Goal: Check status: Check status

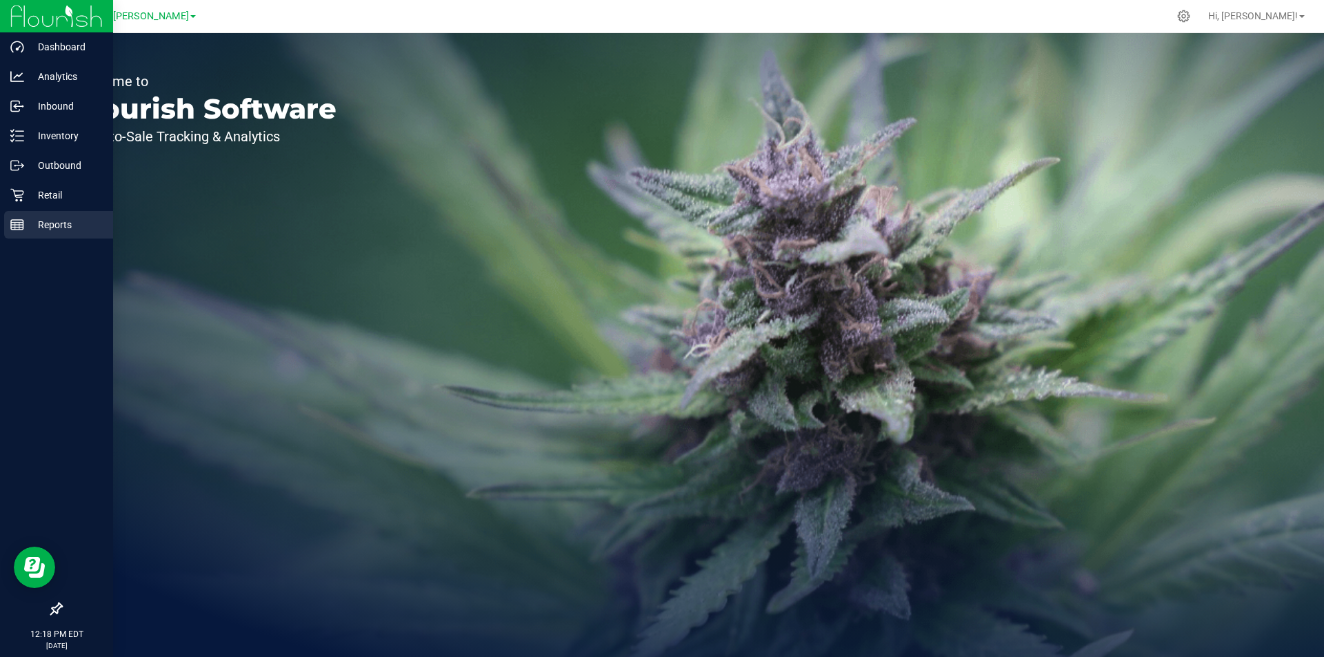
click at [85, 228] on p "Reports" at bounding box center [65, 224] width 83 height 17
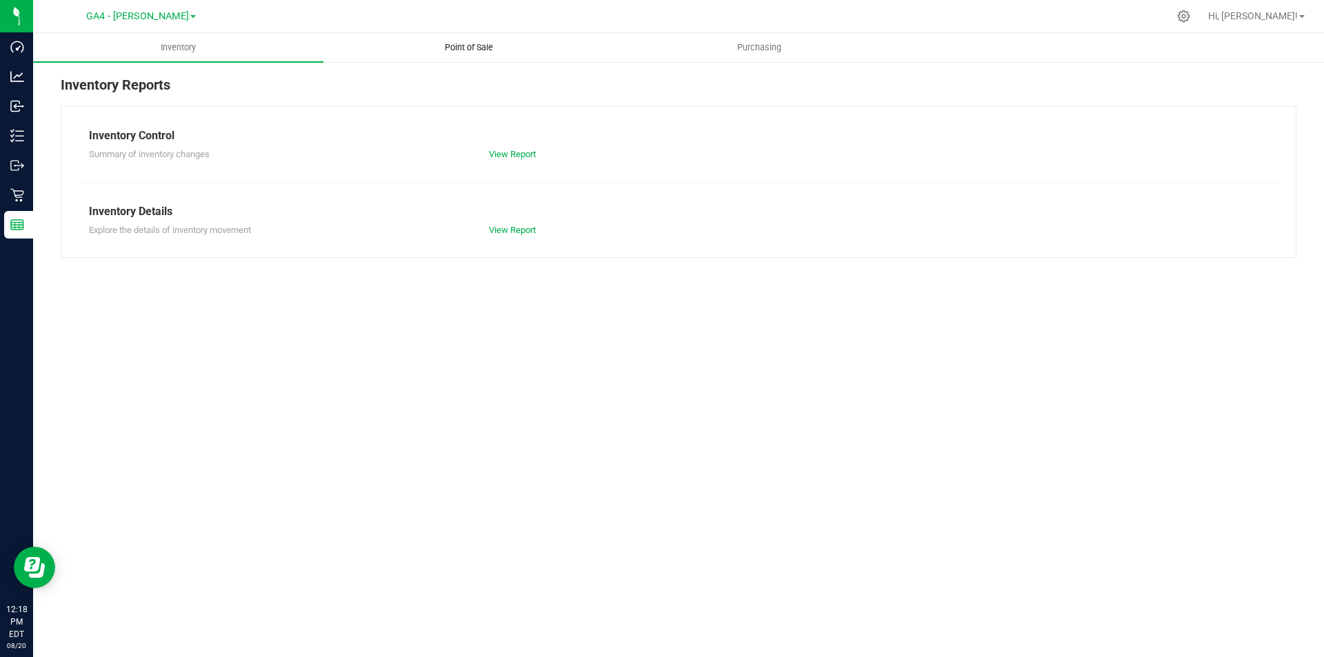
click at [461, 42] on span "Point of Sale" at bounding box center [468, 47] width 85 height 12
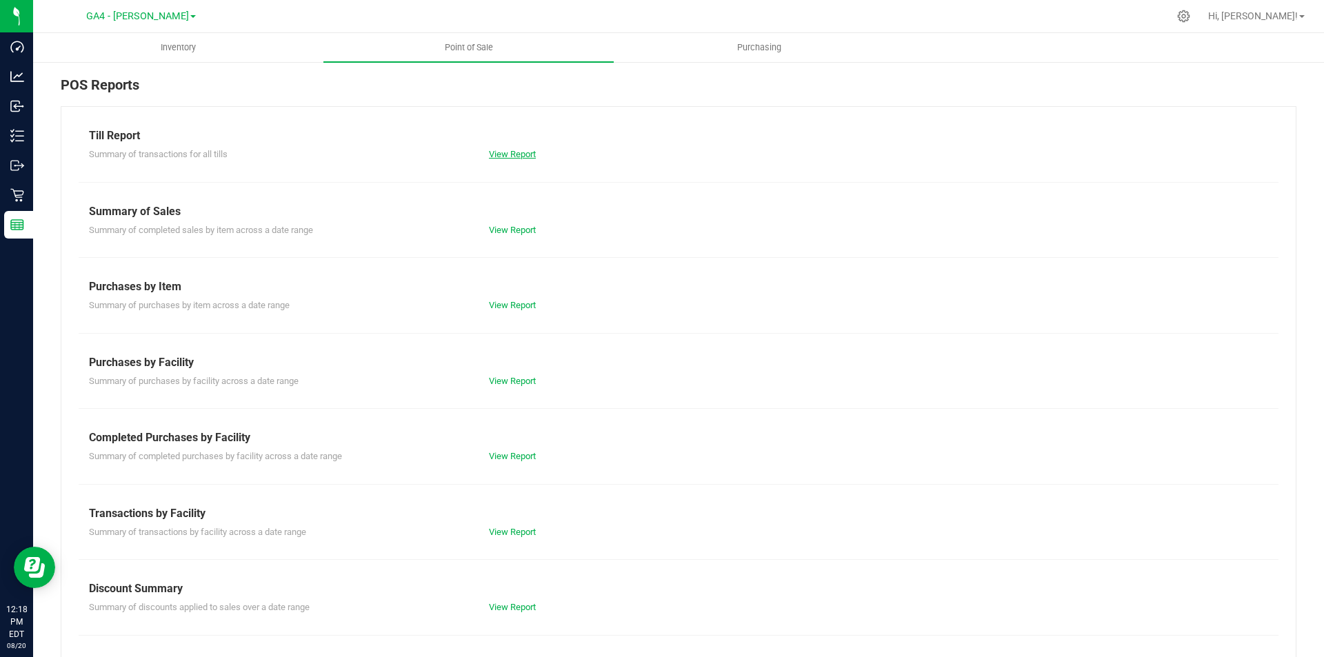
click at [517, 150] on link "View Report" at bounding box center [512, 154] width 47 height 10
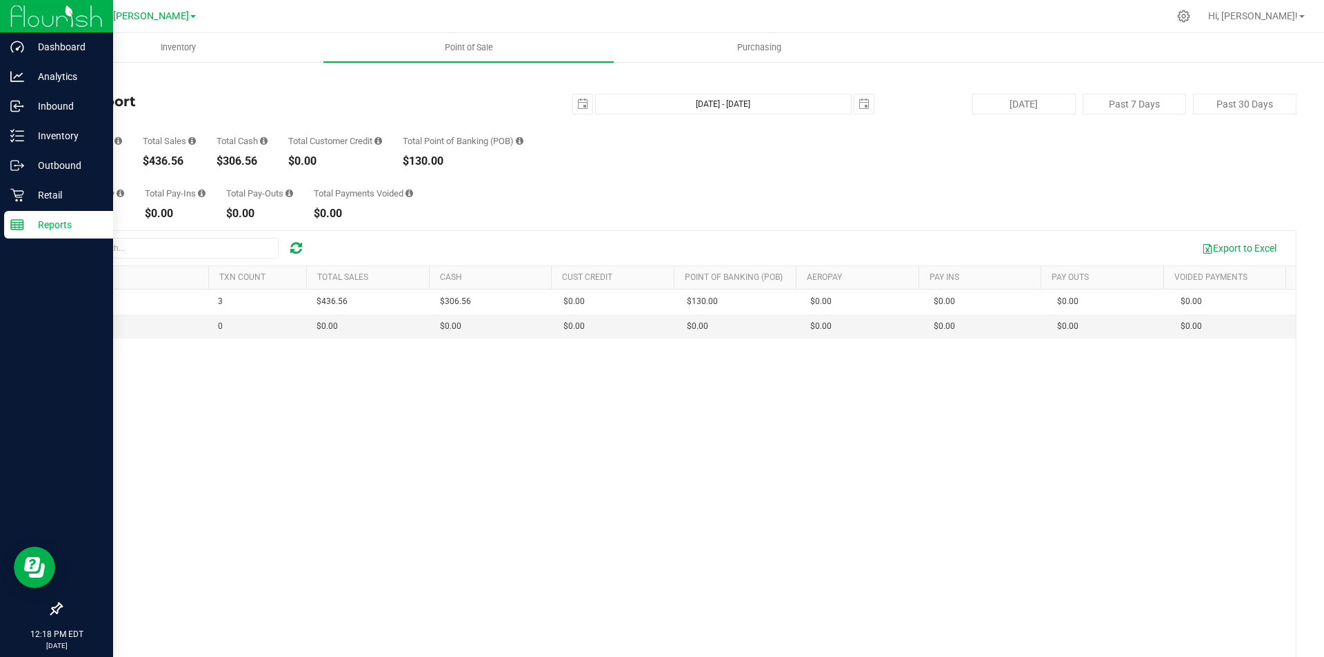
click at [52, 220] on p "Reports" at bounding box center [65, 224] width 83 height 17
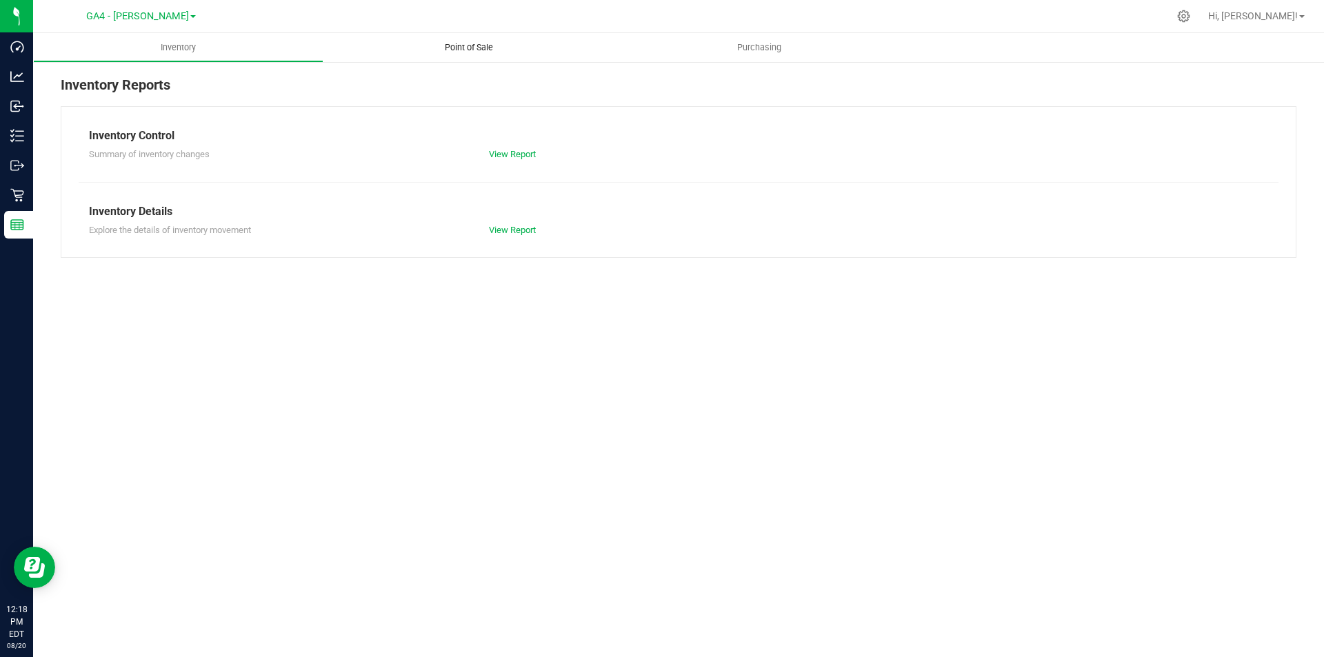
click at [481, 48] on span "Point of Sale" at bounding box center [468, 47] width 85 height 12
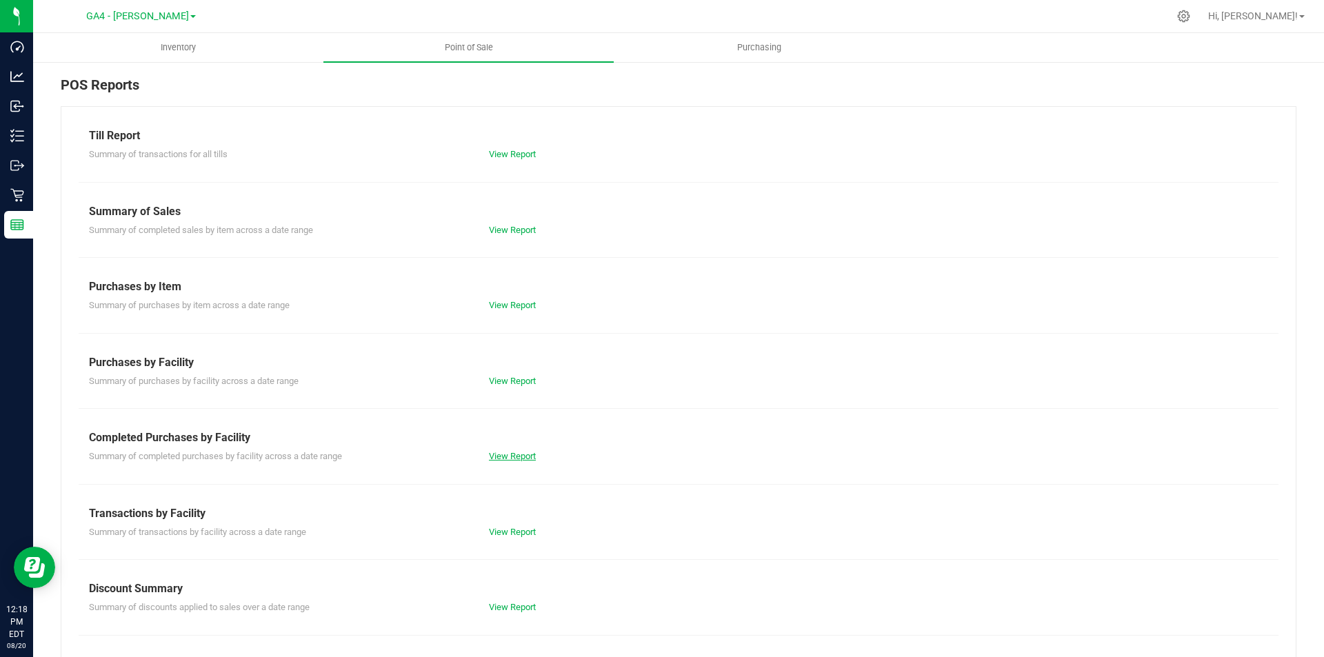
click at [493, 456] on link "View Report" at bounding box center [512, 456] width 47 height 10
